Goal: Task Accomplishment & Management: Manage account settings

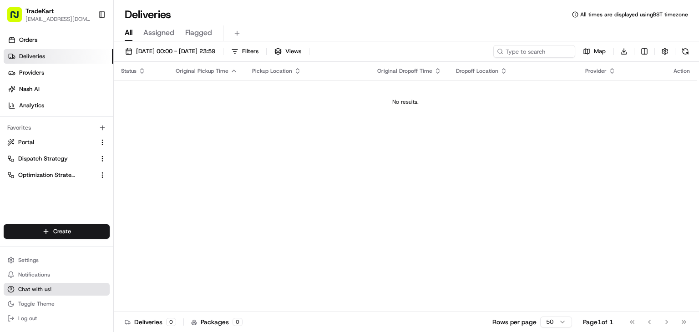
click at [42, 286] on span "Chat with us!" at bounding box center [34, 289] width 33 height 7
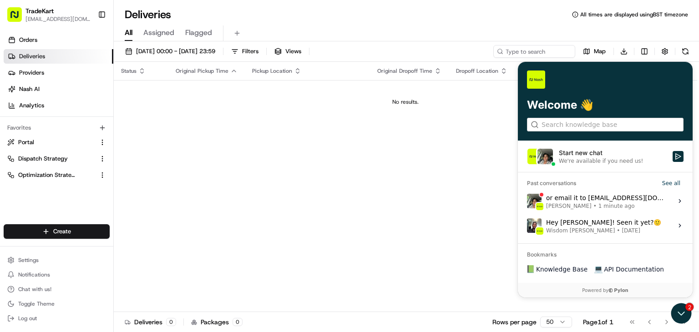
click at [599, 151] on div "Start new chat" at bounding box center [613, 152] width 108 height 9
click at [673, 151] on button "Start new chat We're available if you need us!" at bounding box center [678, 156] width 11 height 11
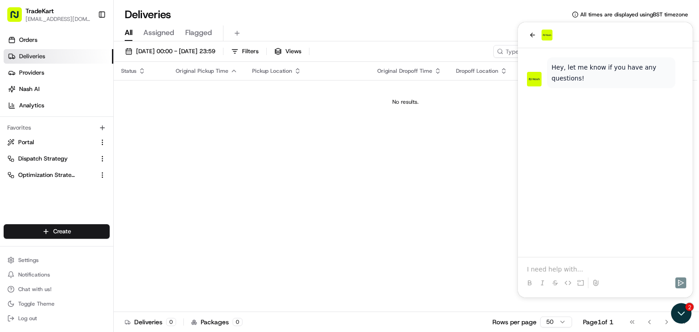
click at [527, 28] on div at bounding box center [605, 35] width 175 height 26
click at [530, 33] on icon "back" at bounding box center [532, 34] width 7 height 7
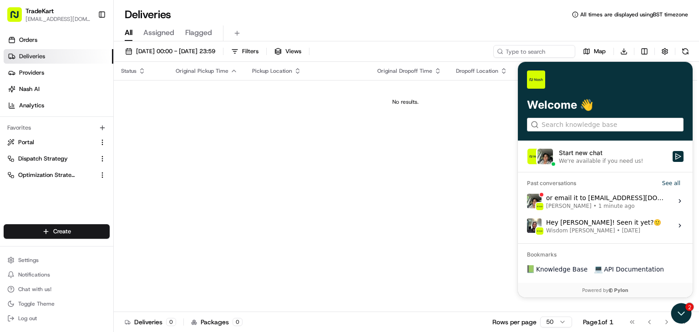
click at [598, 202] on span "1 minute ago" at bounding box center [616, 205] width 36 height 7
click at [527, 201] on button "View issue" at bounding box center [527, 201] width 0 height 0
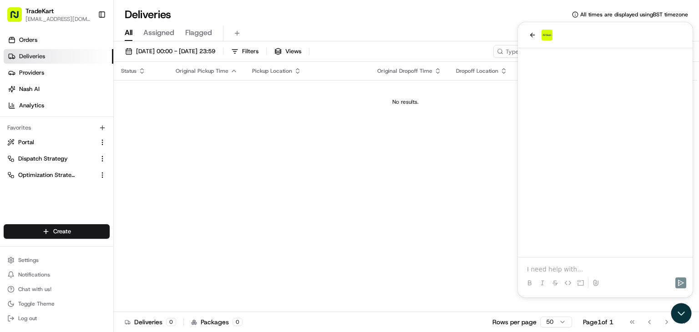
scroll to position [1613, 0]
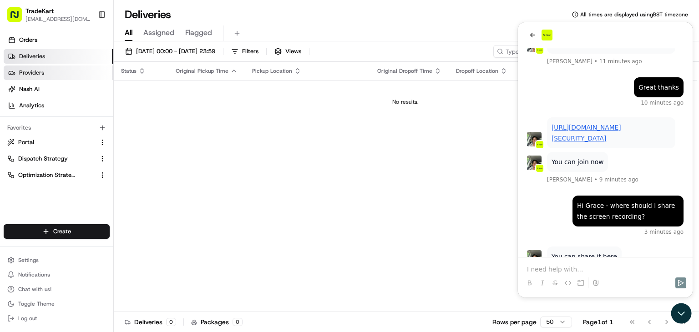
click at [55, 70] on link "Providers" at bounding box center [59, 73] width 110 height 15
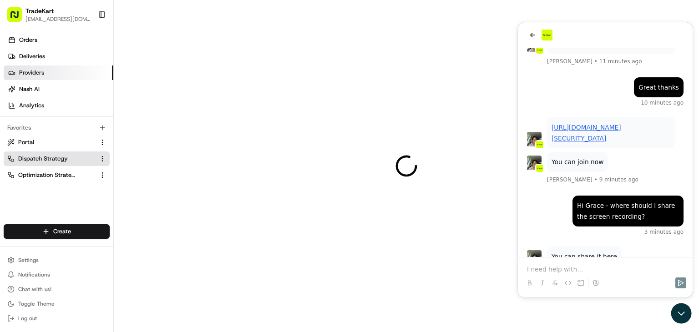
click at [32, 154] on button "Dispatch Strategy" at bounding box center [57, 159] width 106 height 15
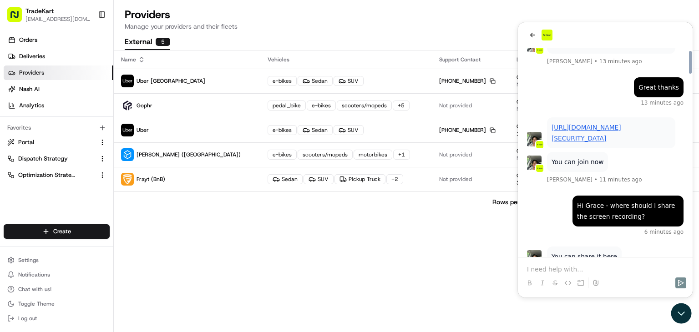
scroll to position [1647, 0]
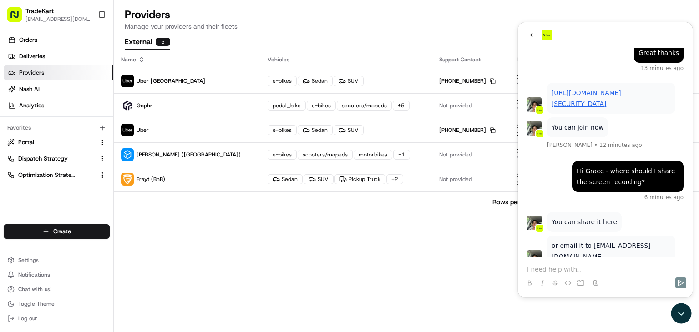
click at [582, 265] on p at bounding box center [605, 269] width 157 height 9
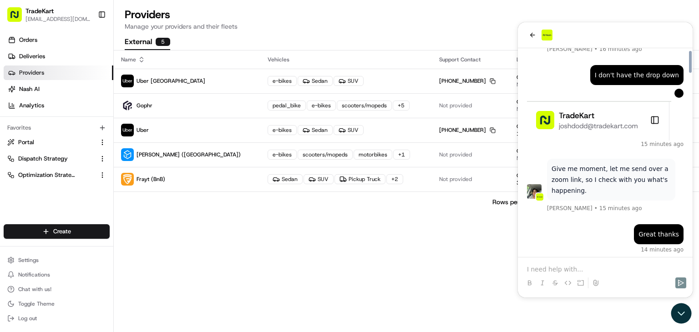
scroll to position [1731, 0]
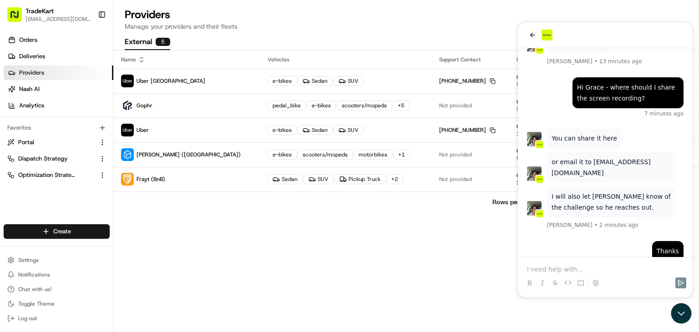
click at [552, 305] on span "[PERSON_NAME]" at bounding box center [570, 308] width 46 height 7
drag, startPoint x: 543, startPoint y: 242, endPoint x: 581, endPoint y: 243, distance: 37.8
click at [581, 281] on div "Pleasure! Grace Nketiah • 49 seconds ago" at bounding box center [605, 297] width 157 height 33
copy span "[PERSON_NAME]"
click at [554, 269] on p at bounding box center [605, 269] width 157 height 9
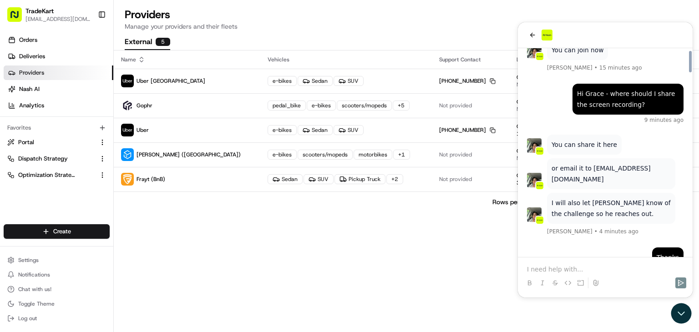
scroll to position [1721, 0]
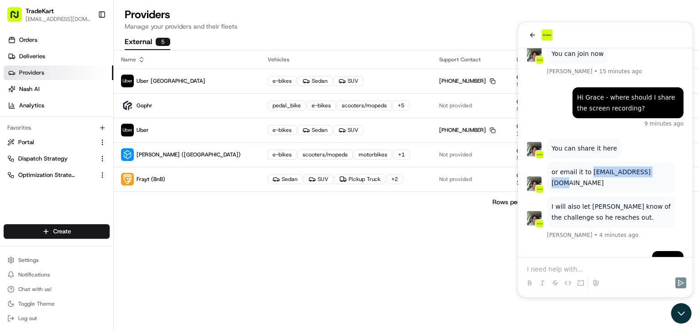
drag, startPoint x: 589, startPoint y: 117, endPoint x: 651, endPoint y: 115, distance: 61.9
click at [651, 167] on p "or email it to support@usenash.com" at bounding box center [611, 178] width 119 height 22
copy p "support@usenash.com"
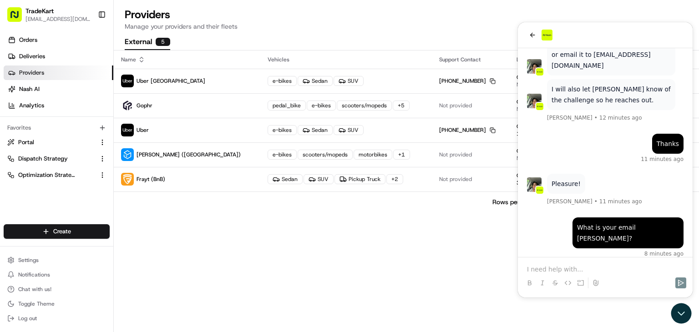
click at [593, 270] on p at bounding box center [605, 269] width 157 height 9
click at [687, 281] on div at bounding box center [605, 283] width 167 height 18
click at [683, 281] on icon "Send" at bounding box center [680, 282] width 7 height 7
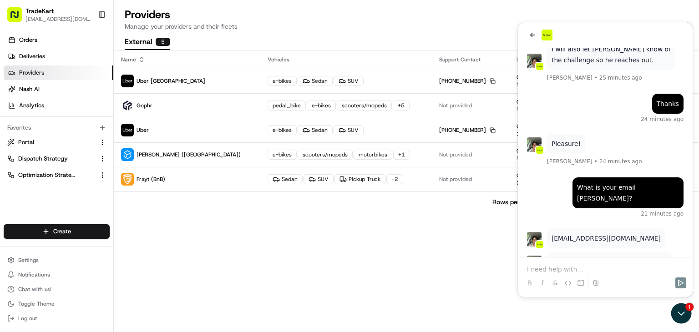
scroll to position [1922, 0]
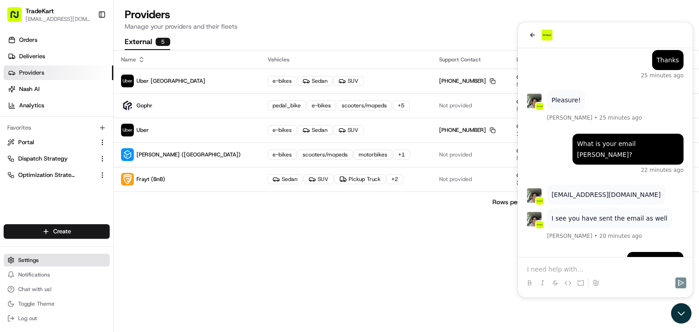
click at [36, 258] on span "Settings" at bounding box center [28, 260] width 20 height 7
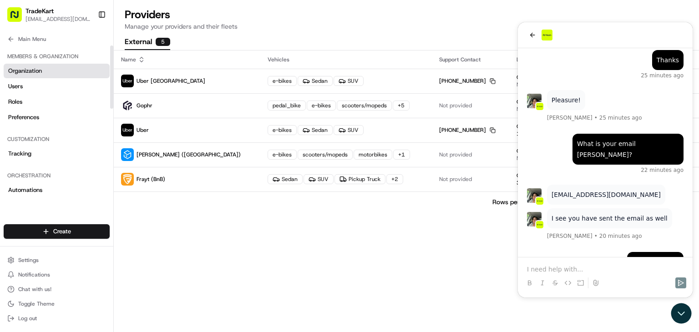
click at [33, 69] on span "Organization" at bounding box center [25, 71] width 34 height 8
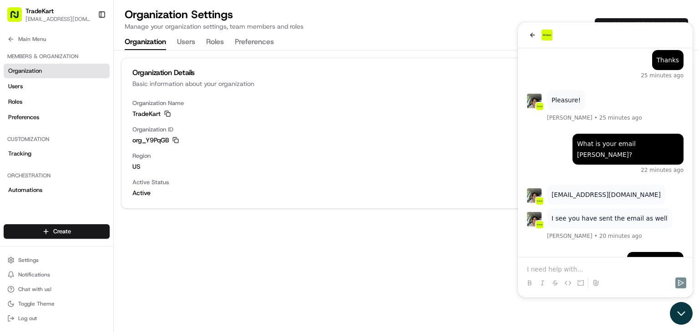
click at [682, 316] on icon "Open customer support" at bounding box center [681, 313] width 23 height 23
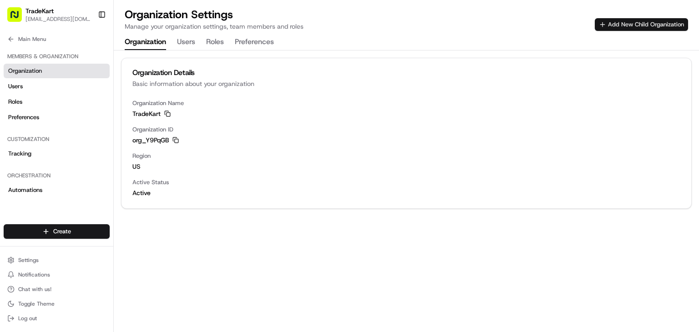
click at [612, 26] on button "Add New Child Organization" at bounding box center [641, 24] width 93 height 13
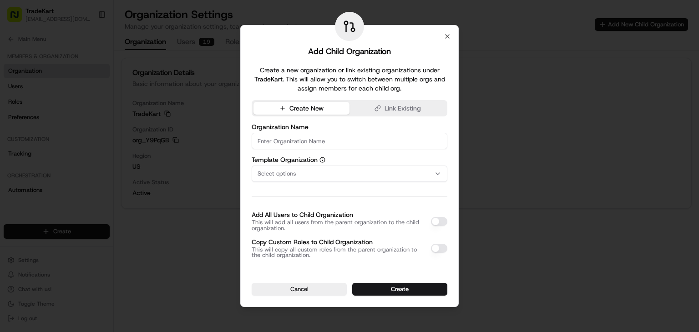
click at [297, 146] on input at bounding box center [350, 141] width 196 height 16
type input "Toolstation, [GEOGRAPHIC_DATA]"
click at [296, 170] on div "Select options" at bounding box center [349, 174] width 191 height 8
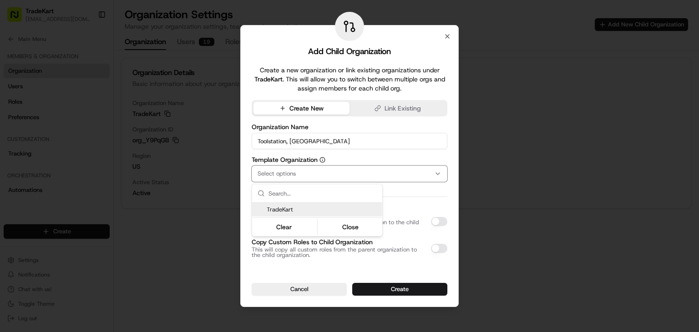
click at [288, 210] on span "TradeKart" at bounding box center [323, 210] width 112 height 8
click at [407, 192] on div at bounding box center [349, 166] width 699 height 332
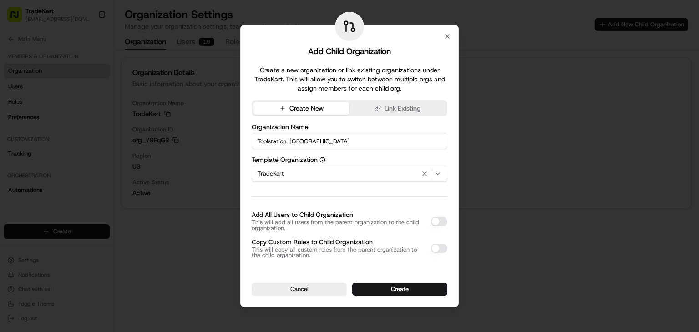
click at [431, 223] on button "Add All Users to Child Organization" at bounding box center [439, 221] width 16 height 9
click at [434, 244] on button "Copy Custom Roles to Child Organization" at bounding box center [439, 248] width 16 height 9
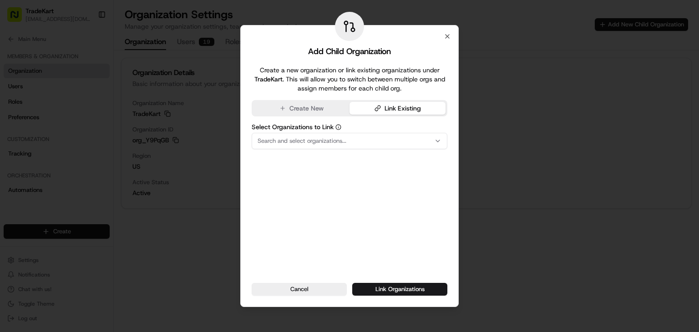
click at [383, 106] on button "Link Existing" at bounding box center [398, 108] width 96 height 13
click at [361, 137] on div "Search and select organizations..." at bounding box center [349, 141] width 191 height 8
click at [289, 102] on body "TradeKart joshdodd@tradekart.com Toggle Sidebar Orders Deliveries Providers Nas…" at bounding box center [349, 166] width 699 height 332
click at [286, 111] on button "Create New" at bounding box center [302, 108] width 96 height 13
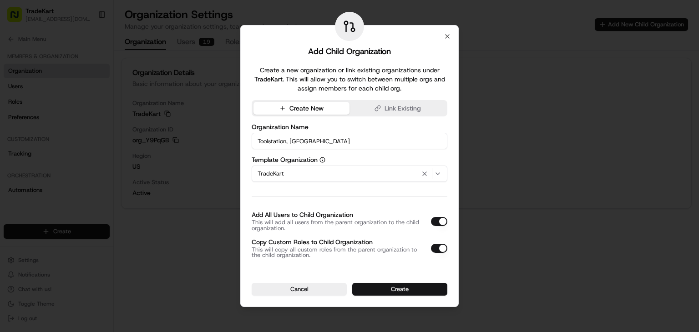
click at [400, 291] on button "Create" at bounding box center [399, 289] width 95 height 13
click at [400, 291] on div "Cancel" at bounding box center [350, 289] width 196 height 13
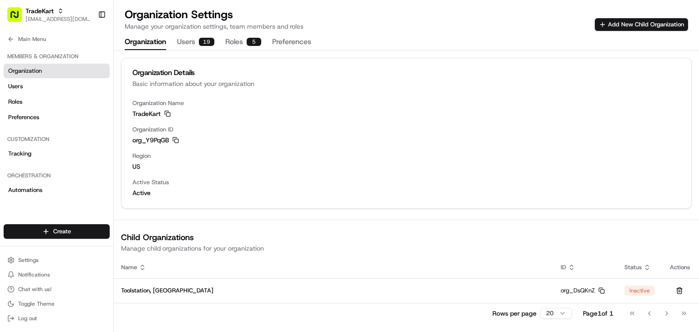
click at [643, 272] on th "Status" at bounding box center [640, 268] width 46 height 22
click at [641, 269] on div "Status" at bounding box center [639, 268] width 31 height 8
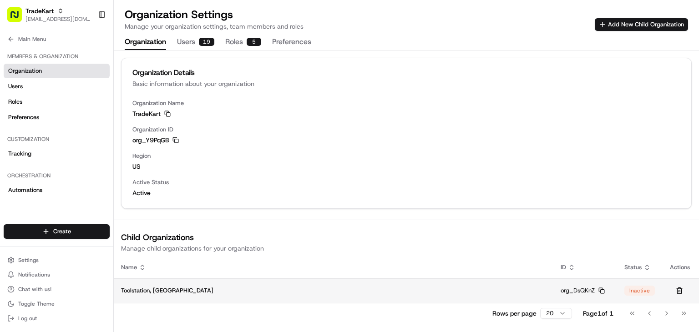
click at [627, 288] on div "Inactive" at bounding box center [639, 291] width 30 height 10
click at [155, 293] on span "Toolstation, [GEOGRAPHIC_DATA]" at bounding box center [167, 291] width 92 height 8
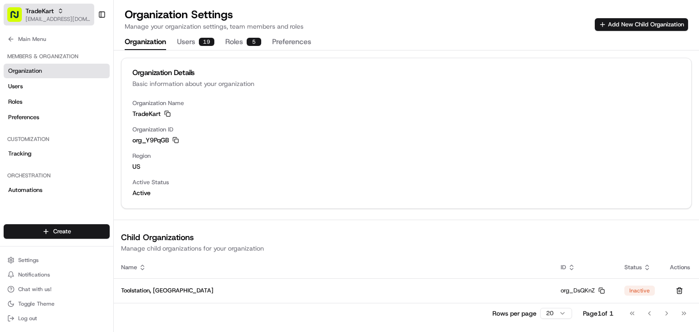
click at [53, 15] on span "[EMAIL_ADDRESS][DOMAIN_NAME]" at bounding box center [57, 18] width 65 height 7
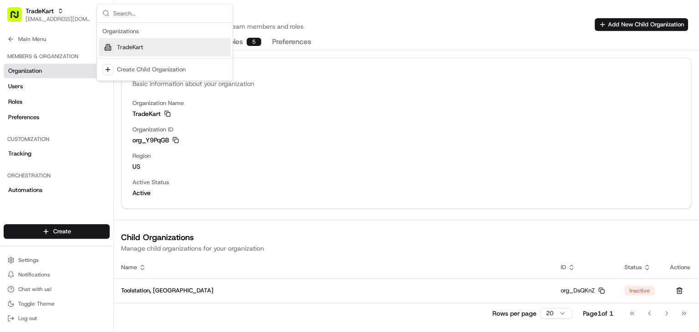
click at [129, 13] on input "text" at bounding box center [170, 13] width 114 height 18
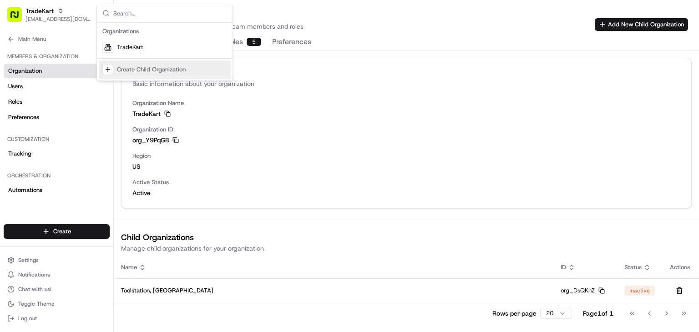
click at [386, 222] on div "Organization Details Basic information about your organization Organization Nam…" at bounding box center [406, 187] width 585 height 273
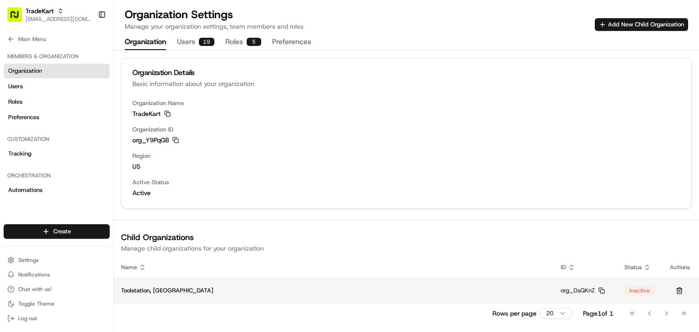
click at [462, 295] on td "Toolstation, [GEOGRAPHIC_DATA]" at bounding box center [334, 291] width 440 height 25
click at [637, 290] on div "Inactive" at bounding box center [639, 291] width 30 height 10
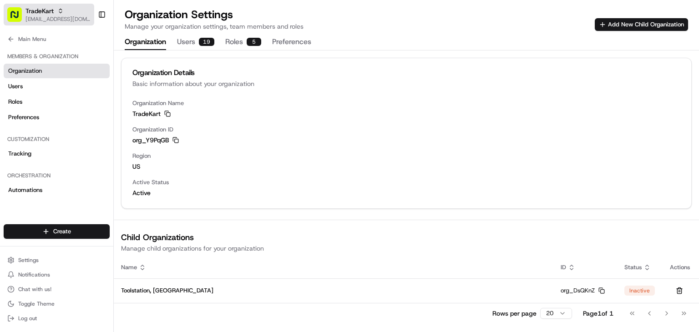
click at [52, 14] on span "TradeKart" at bounding box center [39, 10] width 28 height 9
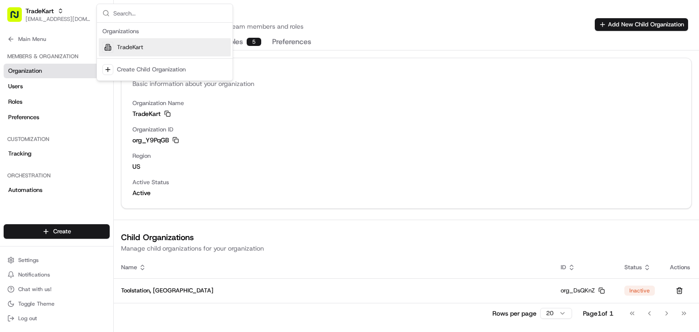
click at [129, 48] on span "TradeKart" at bounding box center [130, 47] width 26 height 8
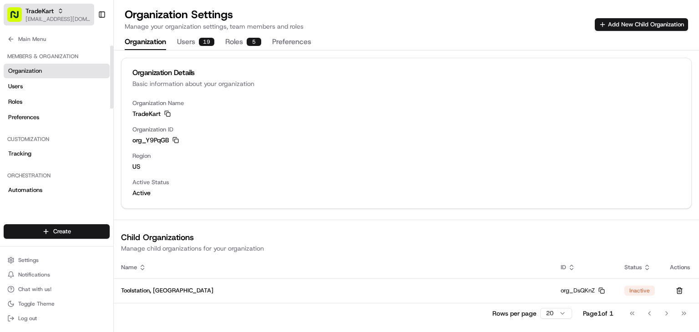
click at [69, 11] on div "TradeKart" at bounding box center [57, 10] width 65 height 9
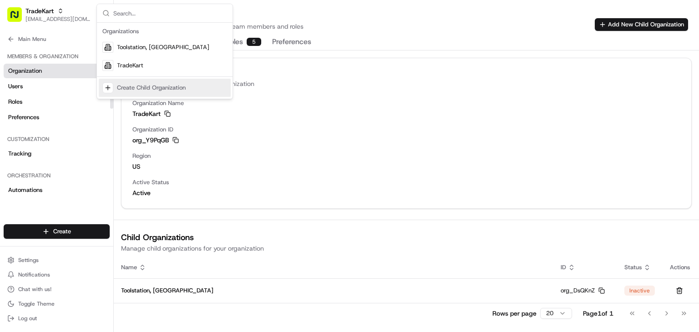
click at [112, 88] on div "Suggestions" at bounding box center [107, 87] width 11 height 11
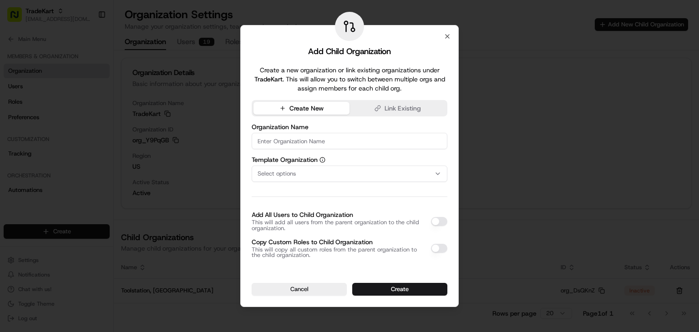
click at [274, 141] on input at bounding box center [350, 141] width 196 height 16
type input "TradeKart, US"
click at [325, 177] on div "Select options" at bounding box center [349, 174] width 191 height 8
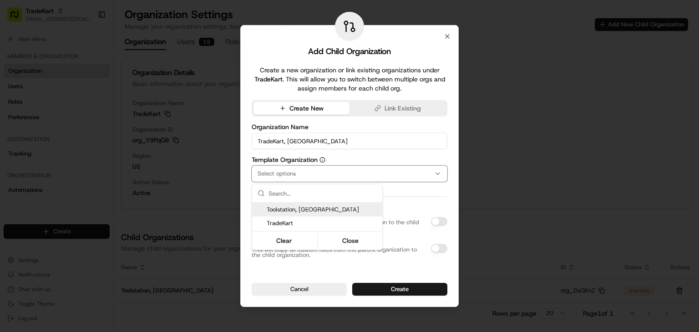
click at [294, 213] on span "Toolstation, [GEOGRAPHIC_DATA]" at bounding box center [323, 210] width 112 height 8
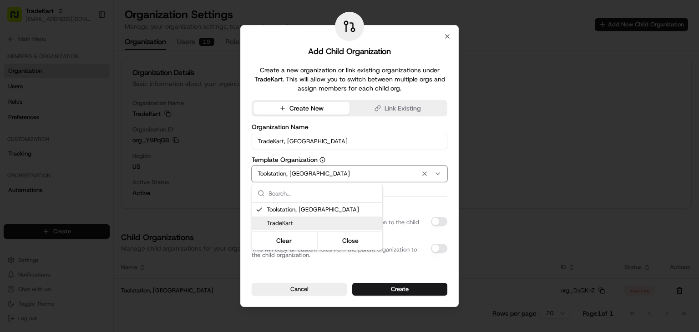
click at [288, 224] on span "TradeKart" at bounding box center [323, 223] width 112 height 8
click at [360, 269] on div at bounding box center [349, 166] width 699 height 332
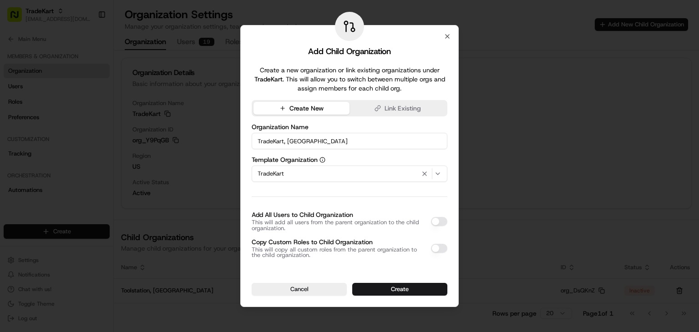
click at [439, 251] on button "Copy Custom Roles to Child Organization" at bounding box center [439, 248] width 16 height 9
click at [393, 287] on button "Create" at bounding box center [399, 289] width 95 height 13
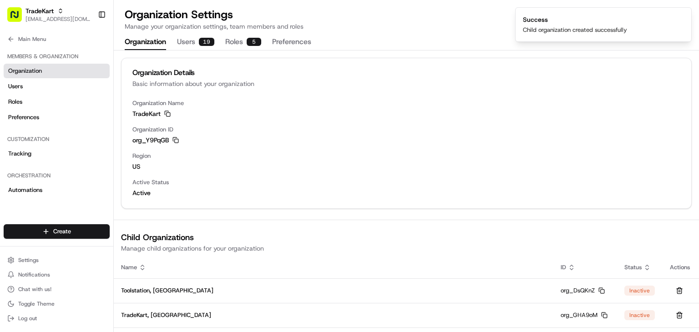
scroll to position [15, 0]
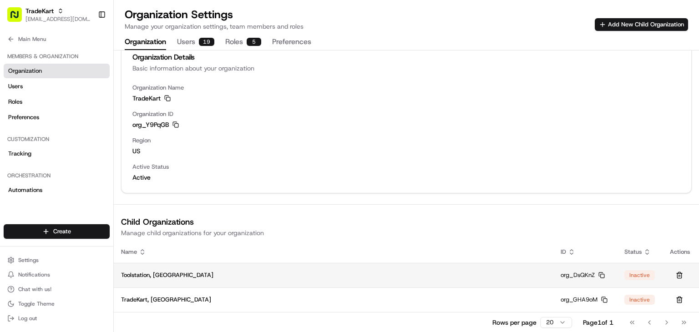
click at [644, 276] on div "Inactive" at bounding box center [639, 275] width 30 height 10
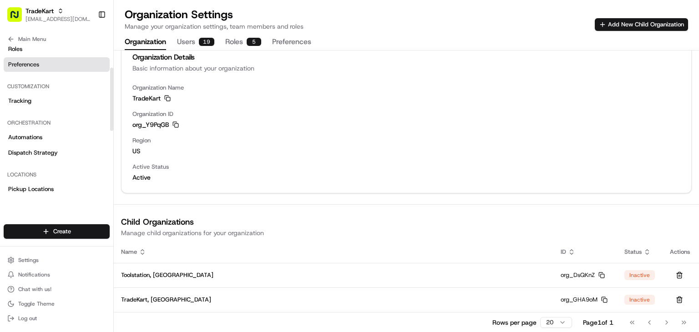
scroll to position [0, 0]
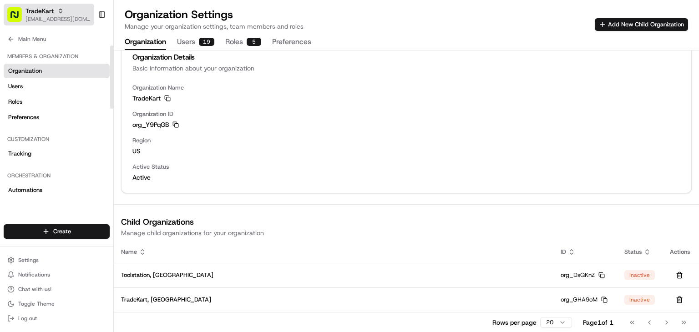
click at [60, 6] on div "TradeKart" at bounding box center [57, 10] width 65 height 9
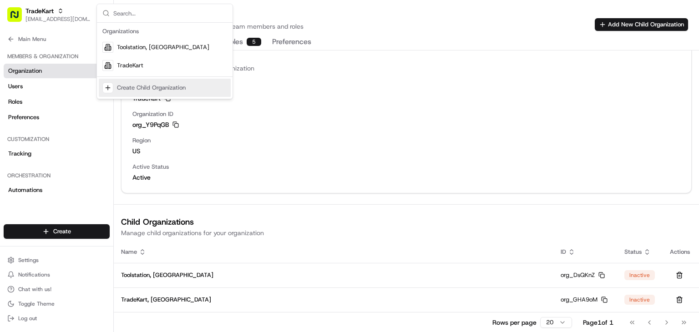
click at [300, 100] on div "TradeKart Copy TradeKart" at bounding box center [406, 98] width 548 height 9
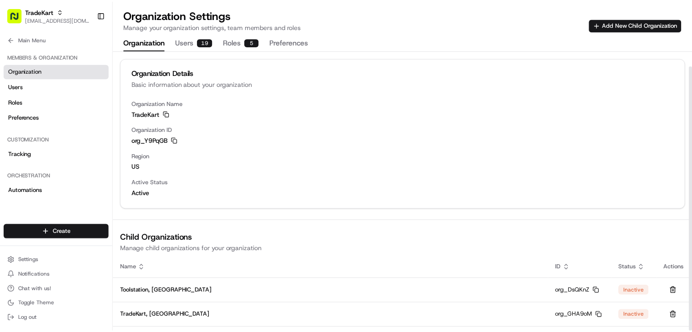
scroll to position [15, 0]
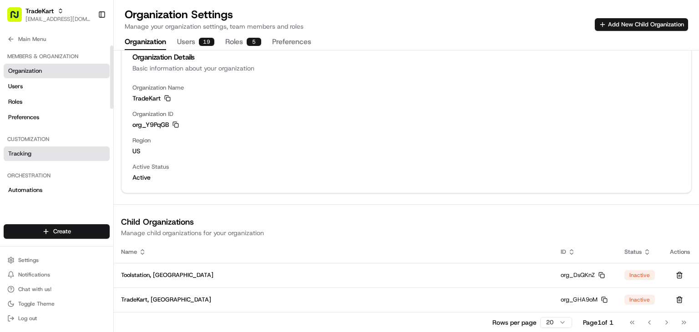
click at [27, 152] on span "Tracking" at bounding box center [19, 154] width 23 height 8
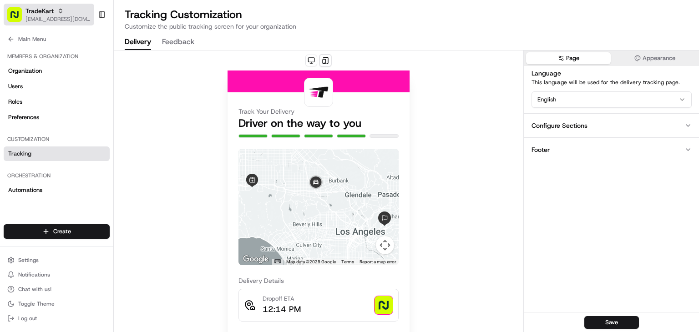
click at [45, 21] on span "[EMAIL_ADDRESS][DOMAIN_NAME]" at bounding box center [57, 18] width 65 height 7
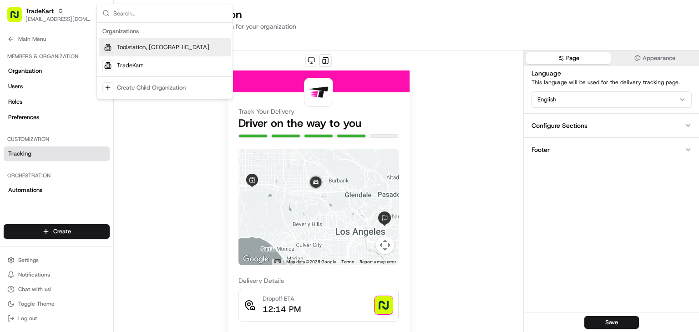
click at [164, 46] on div "Toolstation, [GEOGRAPHIC_DATA]" at bounding box center [165, 47] width 132 height 18
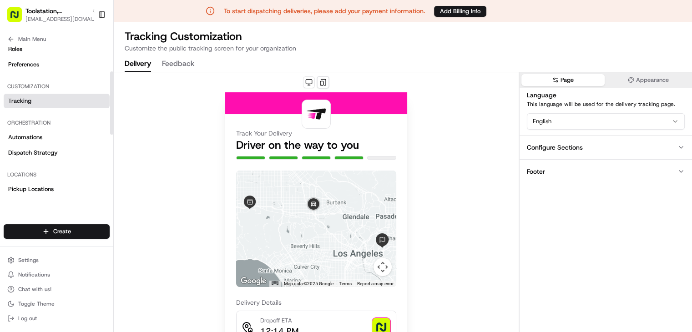
scroll to position [81, 0]
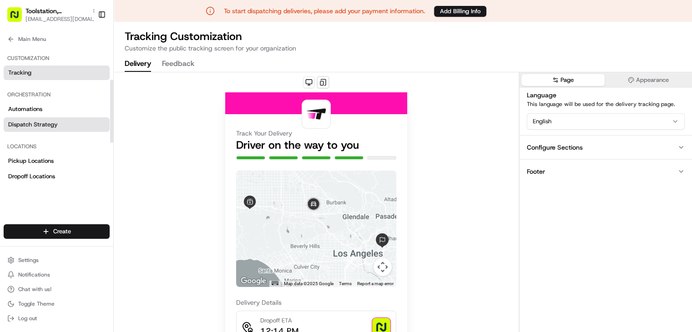
click at [56, 121] on span "Dispatch Strategy" at bounding box center [33, 125] width 50 height 8
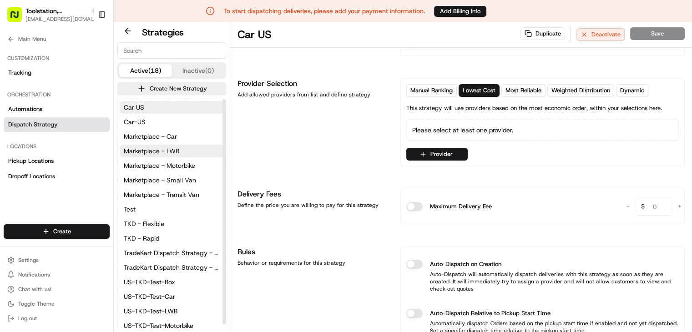
click at [153, 152] on span "Marketplace - LWB" at bounding box center [152, 151] width 56 height 9
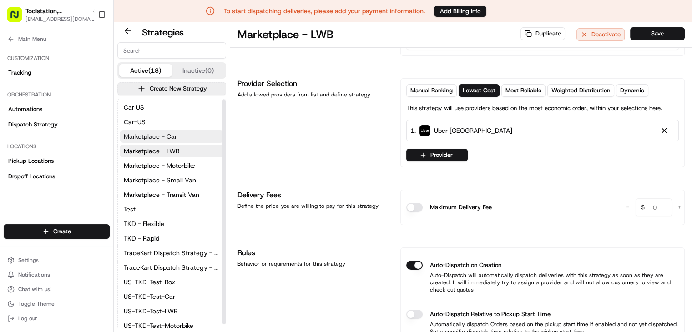
click at [161, 137] on span "Marketplace - Car" at bounding box center [150, 136] width 53 height 9
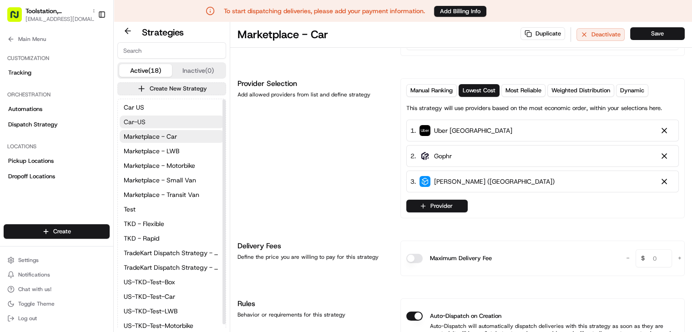
click at [160, 123] on button "Car-US" at bounding box center [172, 122] width 104 height 13
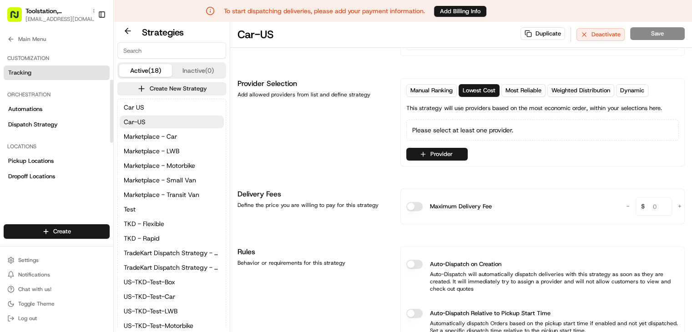
click at [24, 72] on span "Tracking" at bounding box center [19, 73] width 23 height 8
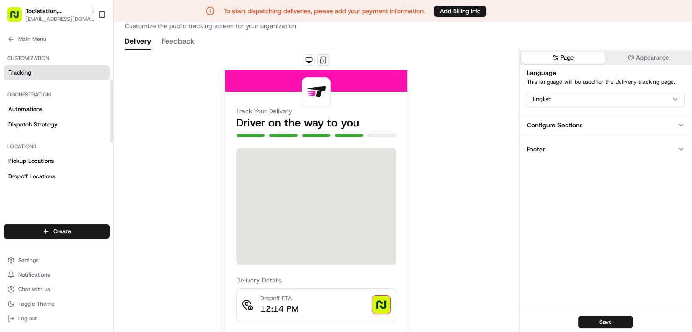
scroll to position [22, 0]
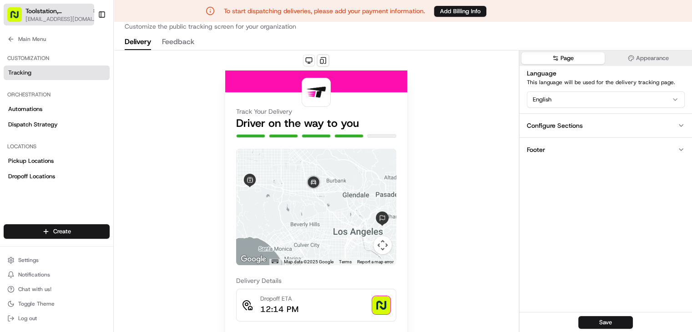
click at [55, 11] on span "Toolstation, [GEOGRAPHIC_DATA]" at bounding box center [56, 10] width 63 height 9
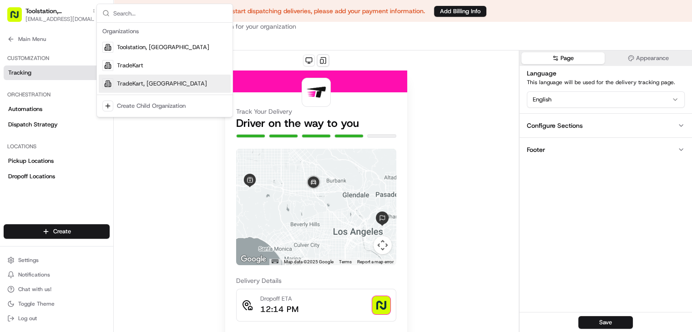
click at [171, 86] on div "TradeKart, US" at bounding box center [165, 84] width 132 height 18
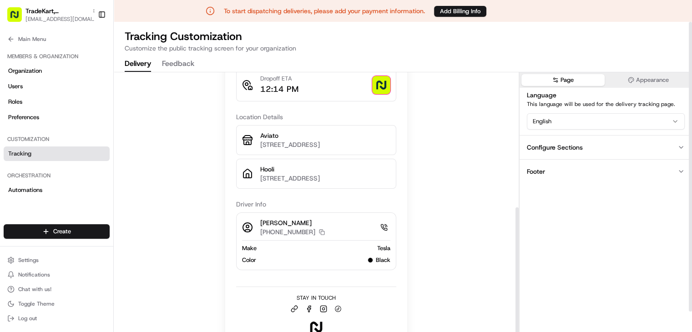
scroll to position [0, 0]
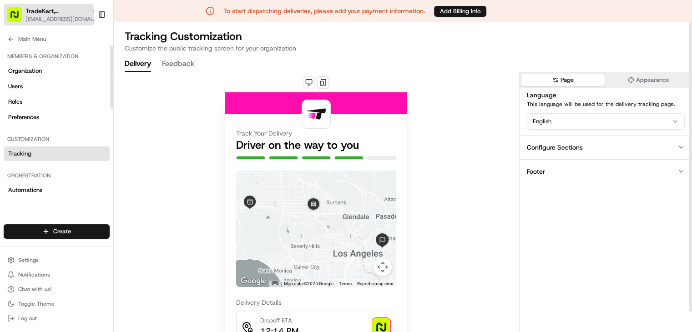
click at [58, 16] on span "[EMAIL_ADDRESS][DOMAIN_NAME]" at bounding box center [61, 18] width 73 height 7
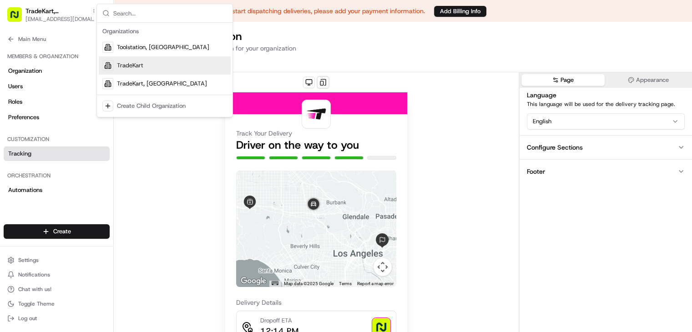
click at [113, 71] on div "TradeKart" at bounding box center [165, 65] width 132 height 18
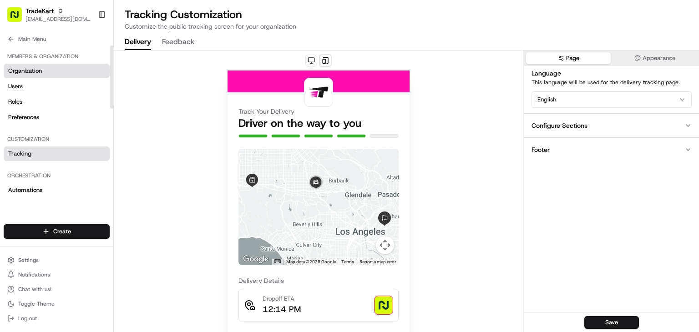
click at [52, 68] on link "Organization" at bounding box center [57, 71] width 106 height 15
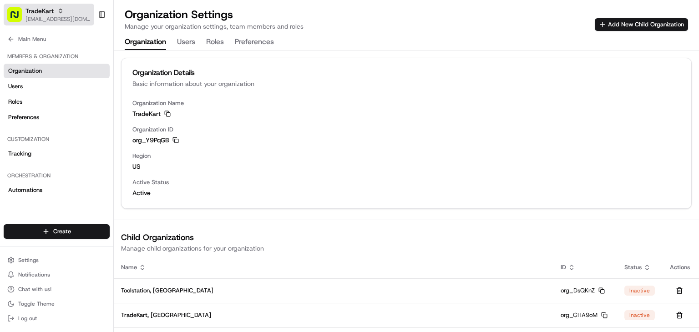
click at [64, 5] on button "TradeKart joshdodd@tradekart.com" at bounding box center [49, 15] width 91 height 22
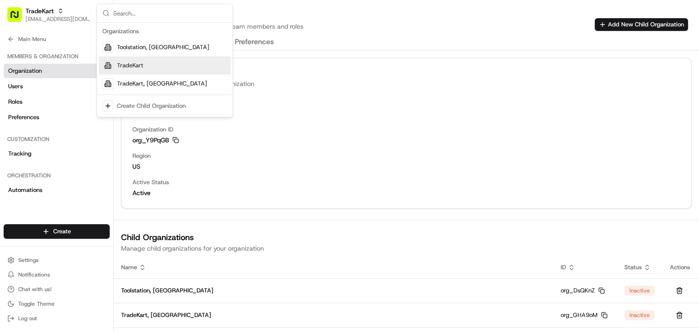
click at [127, 64] on span "TradeKart" at bounding box center [130, 65] width 26 height 8
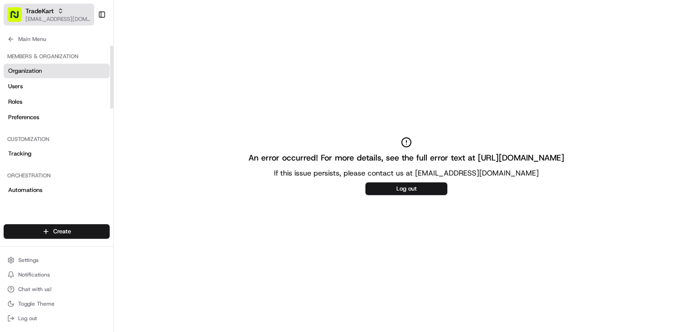
click at [62, 10] on icon "button" at bounding box center [60, 9] width 3 height 1
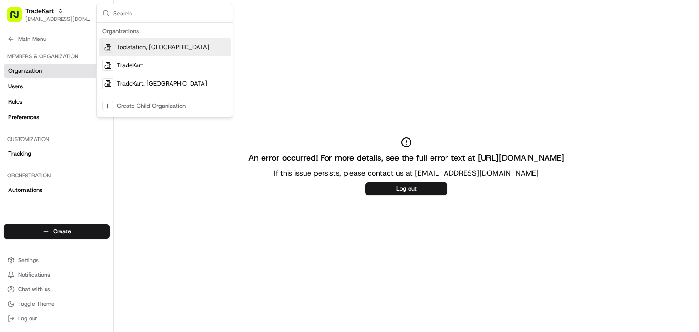
click at [143, 44] on span "Toolstation, [GEOGRAPHIC_DATA]" at bounding box center [163, 47] width 92 height 8
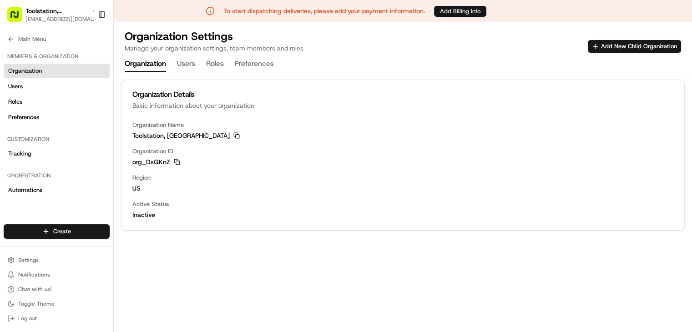
click at [448, 14] on button "Add Billing Info" at bounding box center [460, 11] width 52 height 11
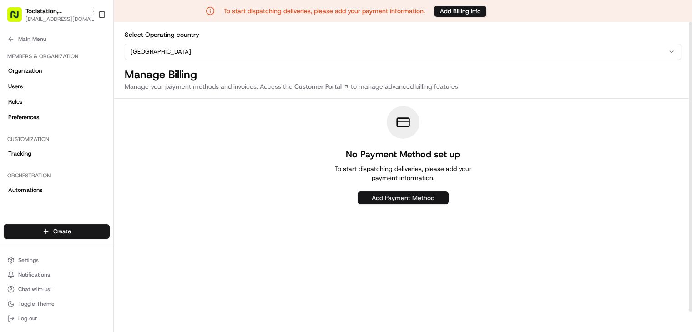
click at [373, 201] on button "Add Payment Method" at bounding box center [403, 198] width 91 height 13
click at [369, 203] on button "Add Payment Method" at bounding box center [403, 198] width 91 height 13
click at [202, 159] on div "No Payment Method set up To start dispatching deliveries, please add your payme…" at bounding box center [403, 155] width 578 height 98
